Goal: Information Seeking & Learning: Find specific fact

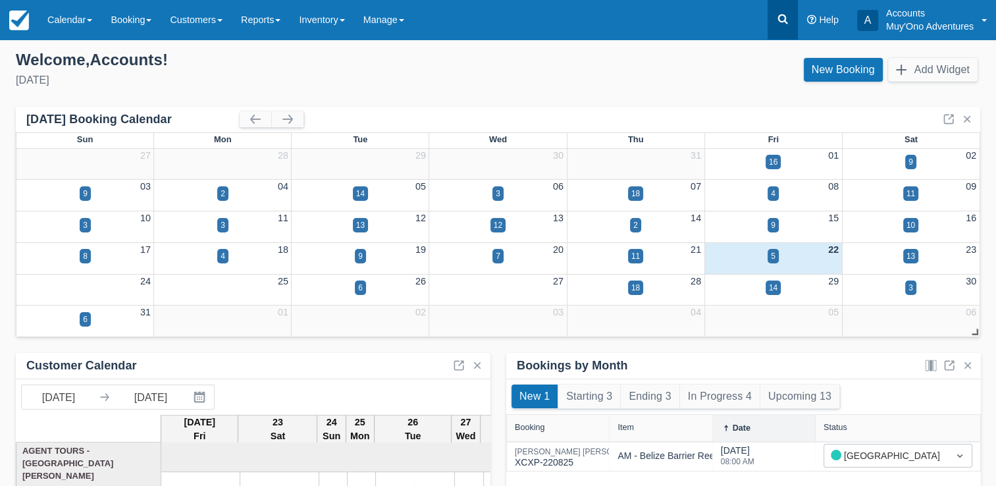
click at [786, 16] on icon at bounding box center [782, 19] width 13 height 13
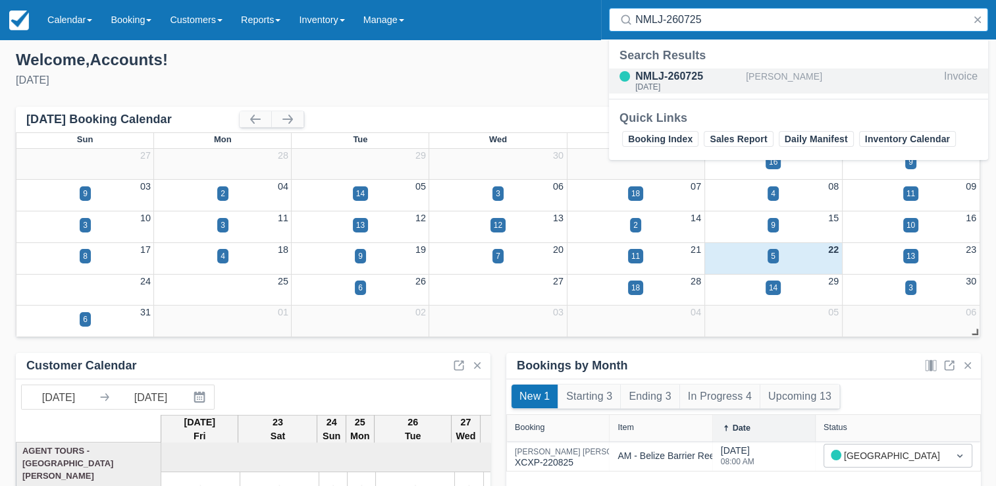
type input "NMLJ-260725"
click at [726, 69] on div "NMLJ-260725" at bounding box center [687, 76] width 105 height 16
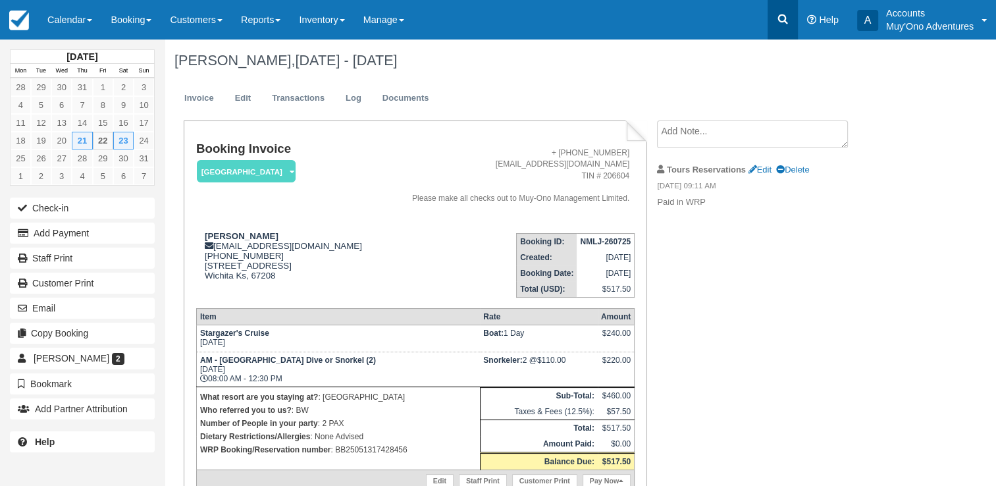
click at [783, 11] on link at bounding box center [782, 19] width 30 height 39
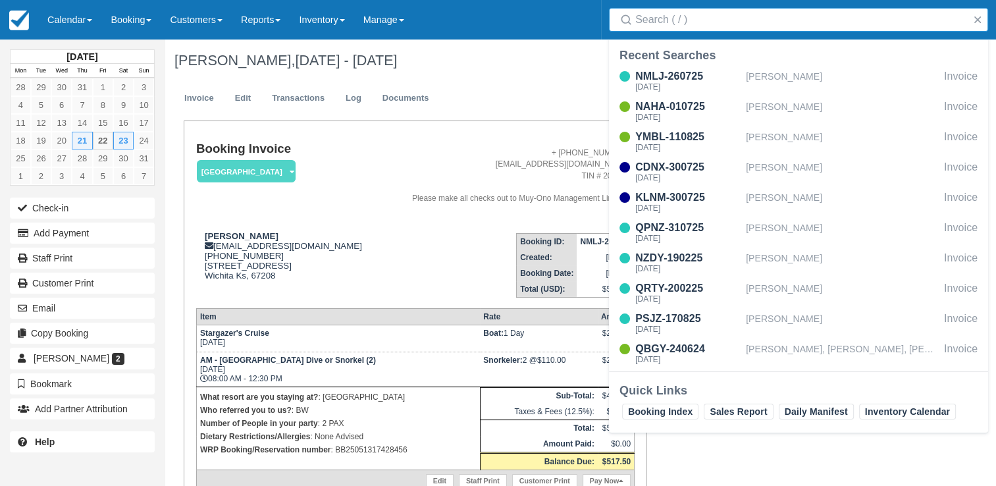
click at [673, 28] on input "Search" at bounding box center [801, 20] width 332 height 24
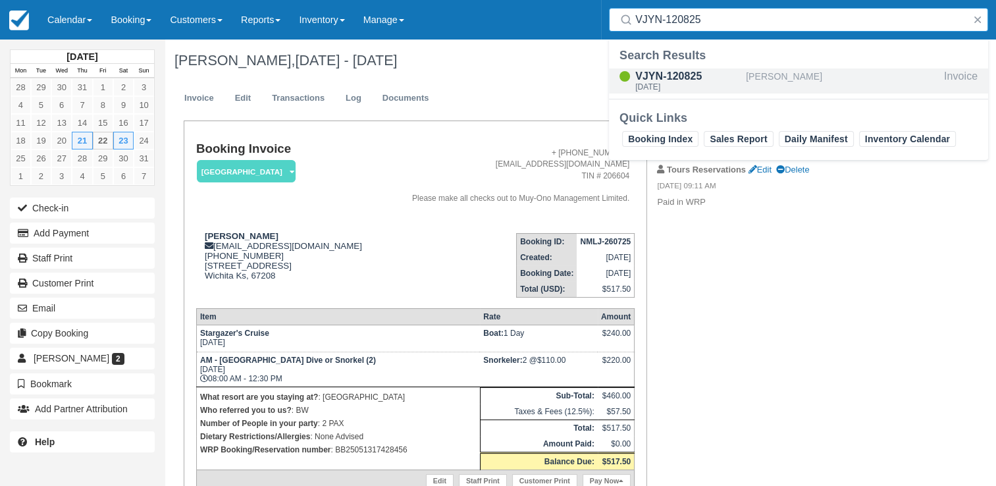
type input "VJYN-120825"
click at [761, 80] on div "Scott Siegel" at bounding box center [842, 80] width 193 height 25
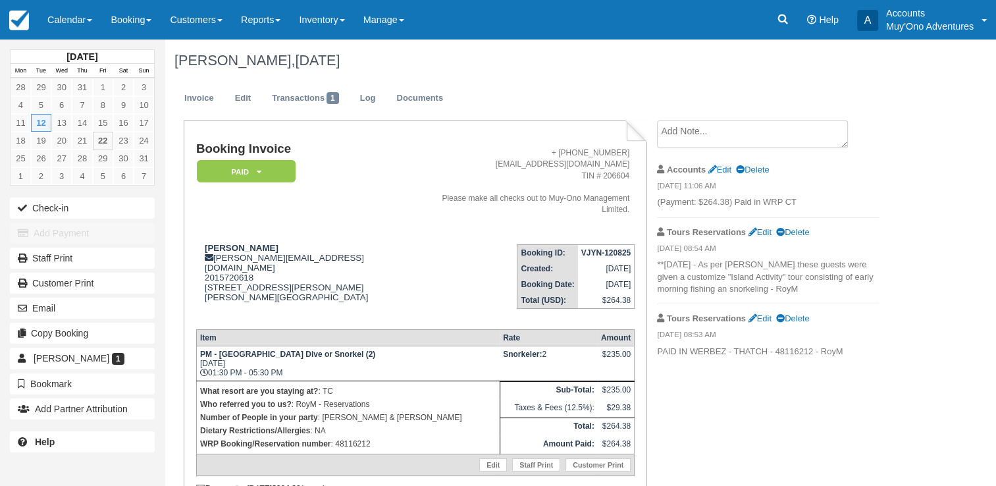
scroll to position [47, 0]
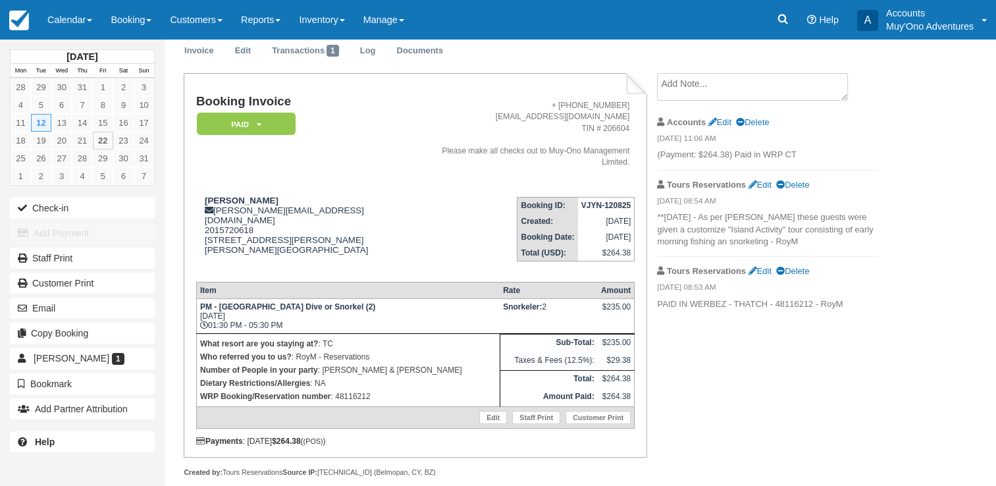
click at [349, 390] on p "WRP Booking/Reservation number : 48116212" at bounding box center [348, 396] width 296 height 13
copy p "48116212"
